Goal: Transaction & Acquisition: Download file/media

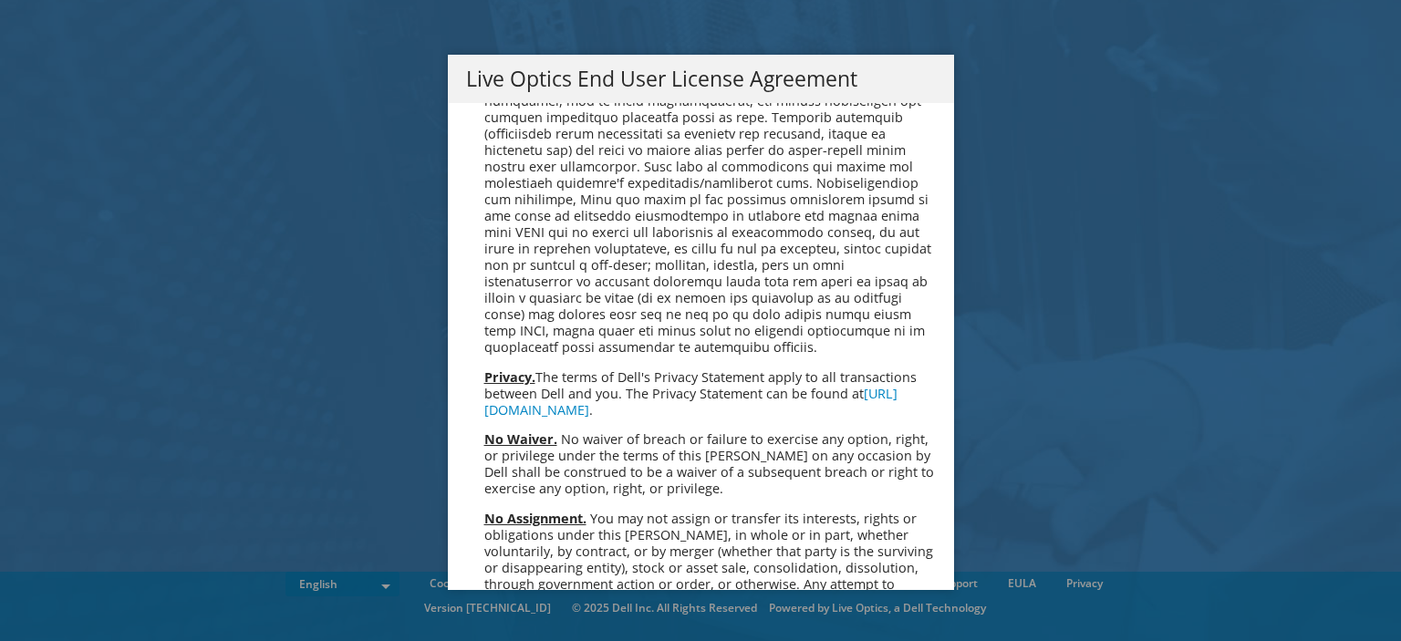
scroll to position [6895, 0]
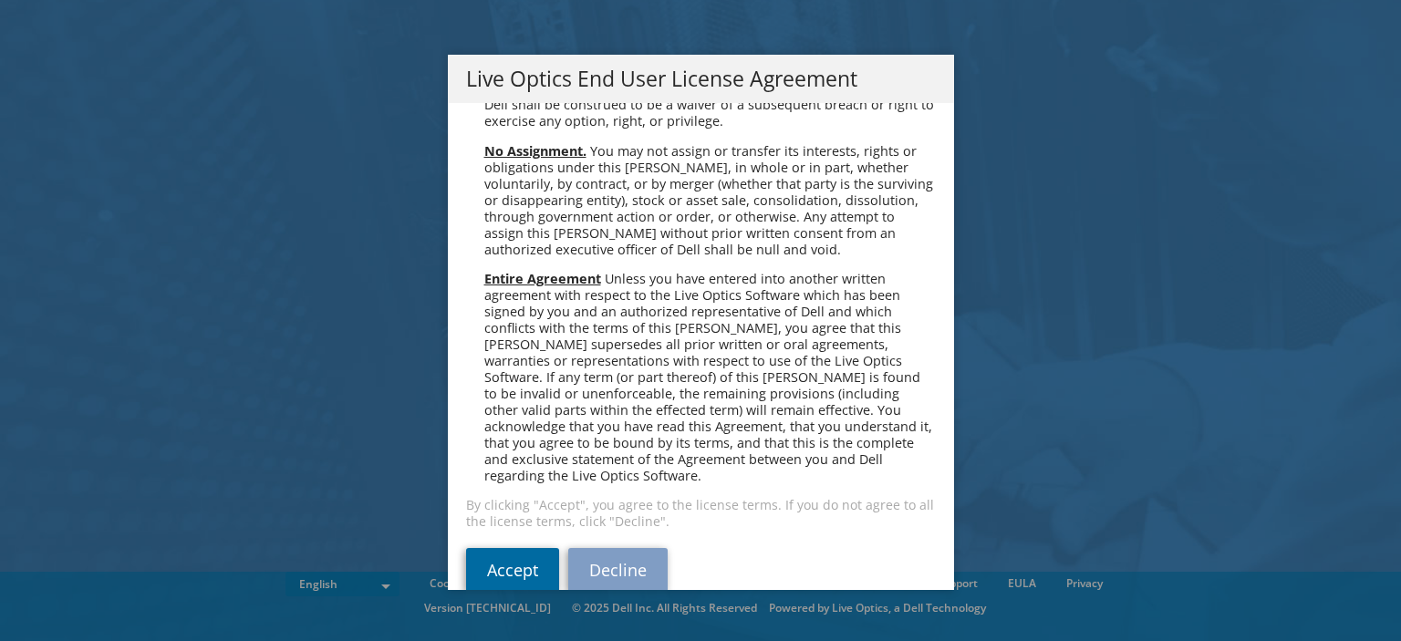
click at [520, 551] on link "Accept" at bounding box center [512, 570] width 93 height 44
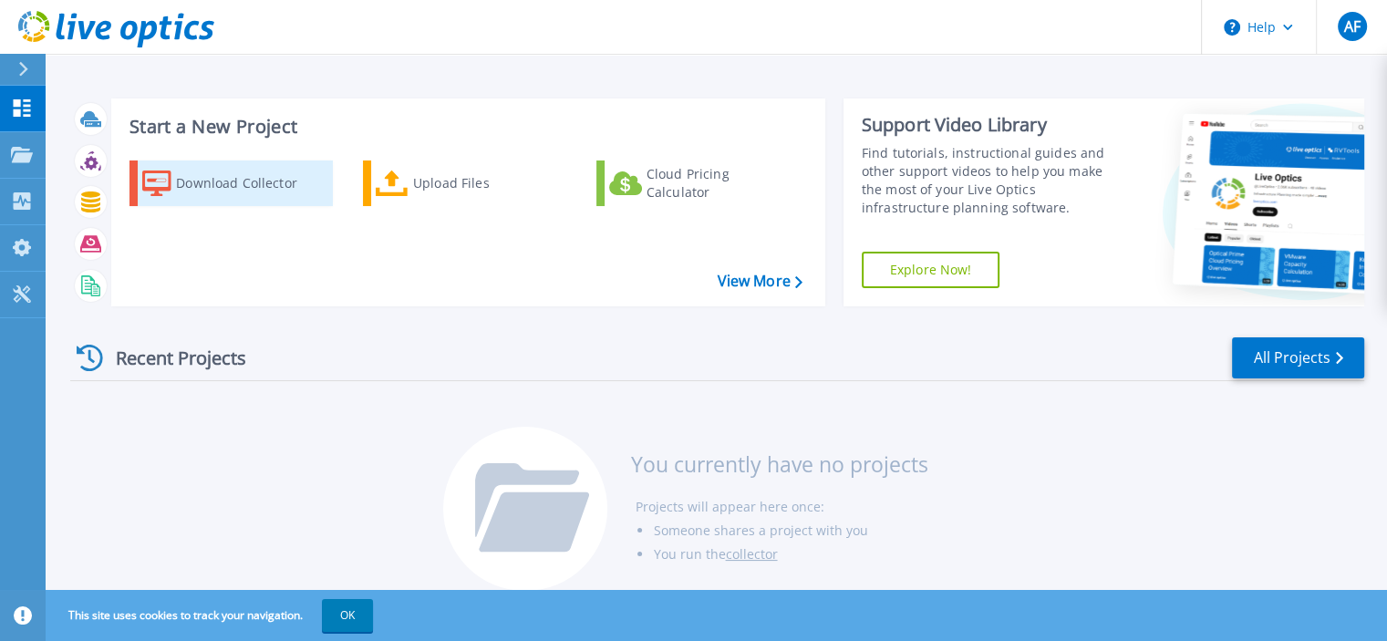
click at [215, 194] on div "Download Collector" at bounding box center [249, 183] width 146 height 36
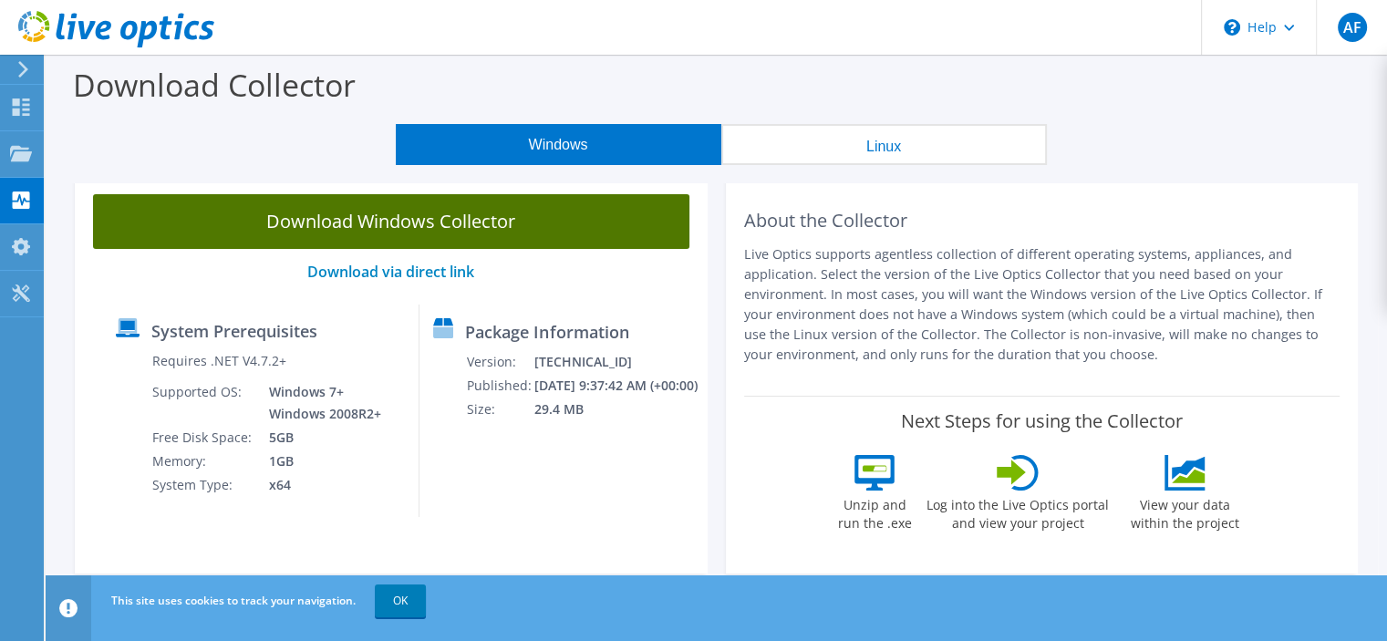
click at [544, 231] on link "Download Windows Collector" at bounding box center [391, 221] width 596 height 55
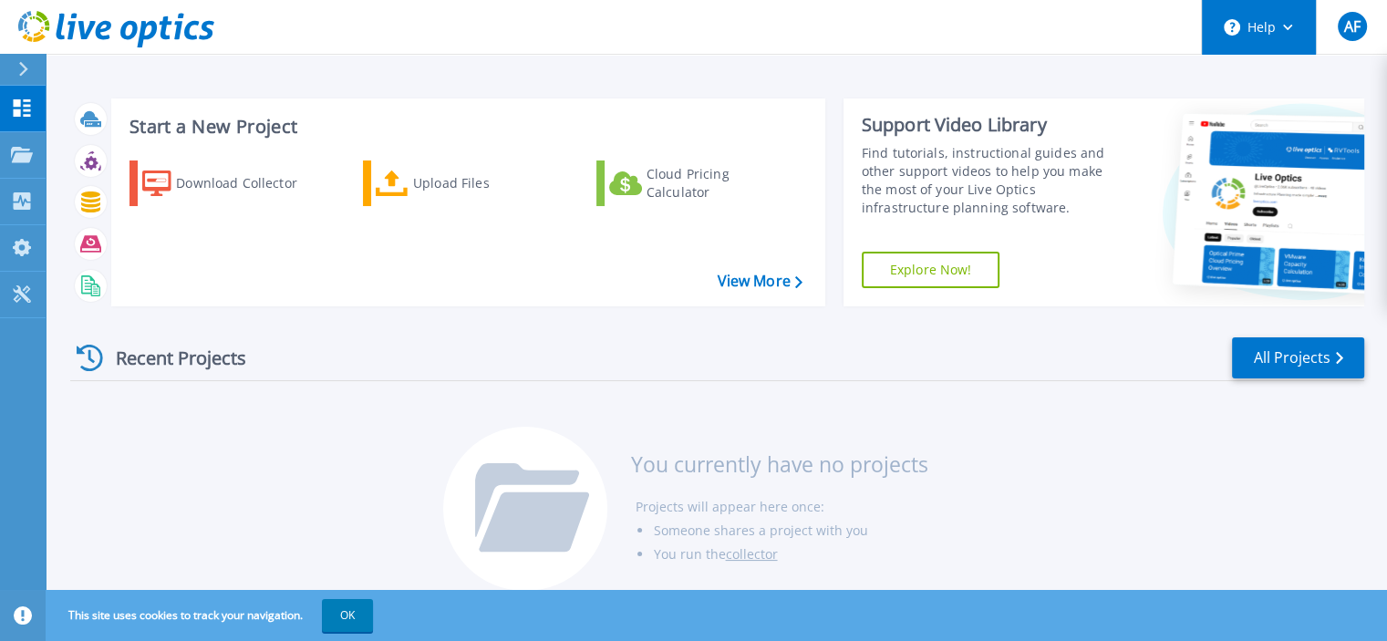
click at [1269, 43] on button "Help" at bounding box center [1259, 27] width 114 height 55
click at [1126, 325] on div "Recent Projects All Projects You currently have no projects Projects will appea…" at bounding box center [717, 465] width 1294 height 288
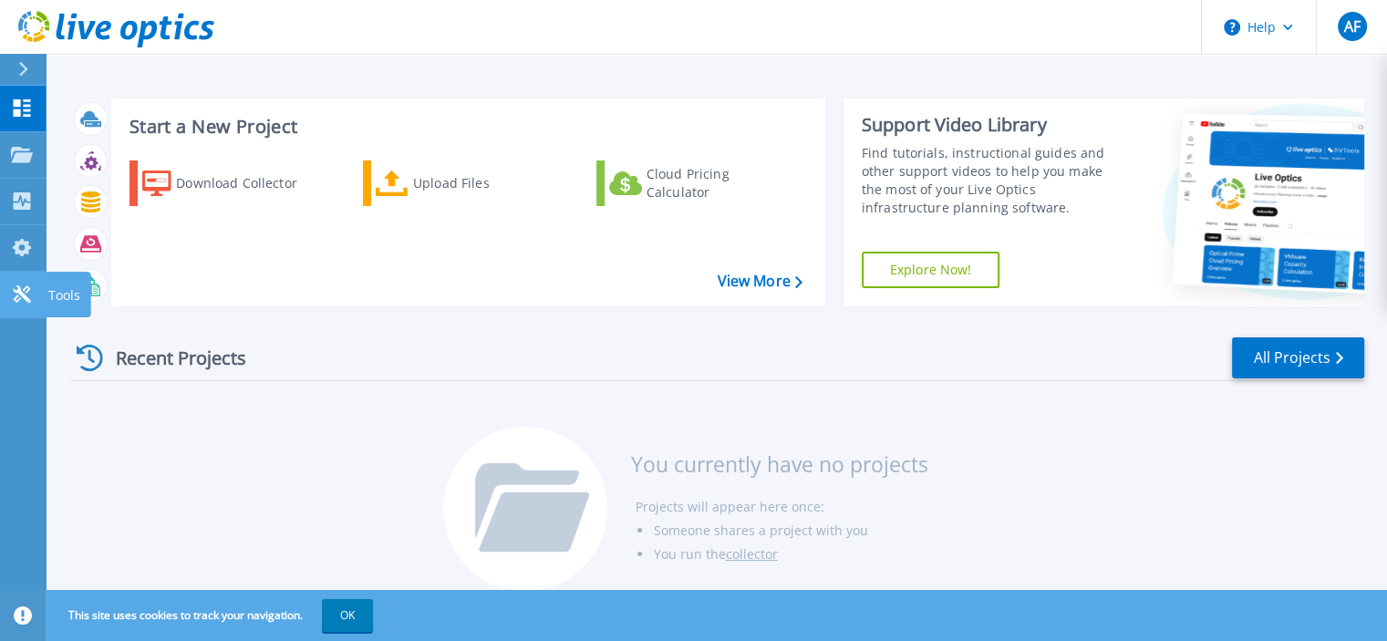
click at [25, 302] on icon at bounding box center [22, 293] width 22 height 17
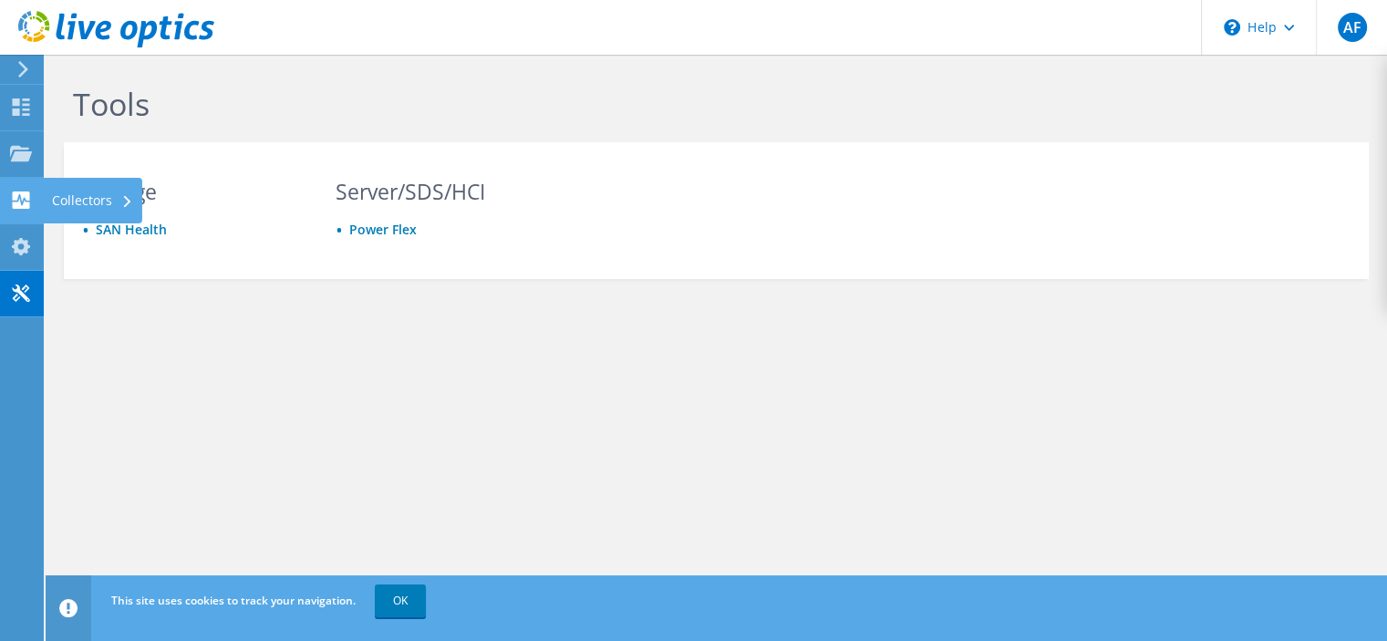
click at [21, 205] on use at bounding box center [21, 199] width 17 height 17
